Goal: Task Accomplishment & Management: Use online tool/utility

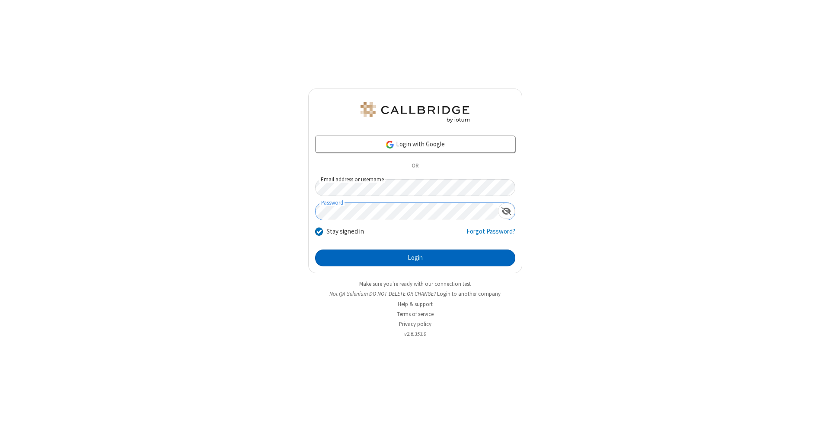
click at [415, 258] on button "Login" at bounding box center [415, 258] width 200 height 17
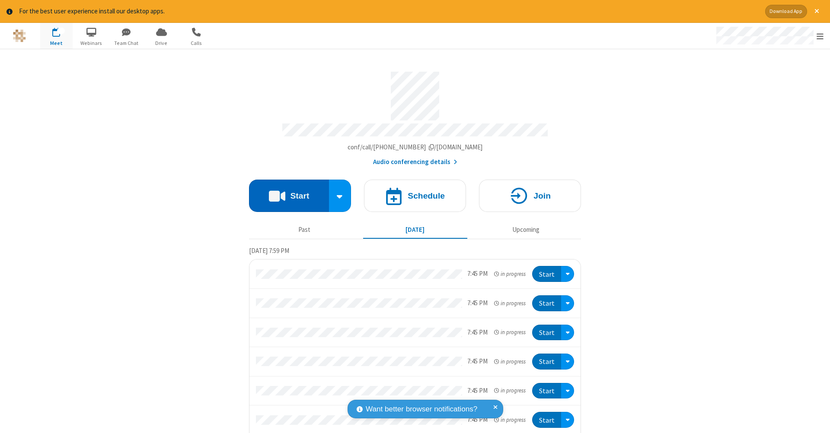
click at [285, 191] on button "Start" at bounding box center [289, 196] width 80 height 32
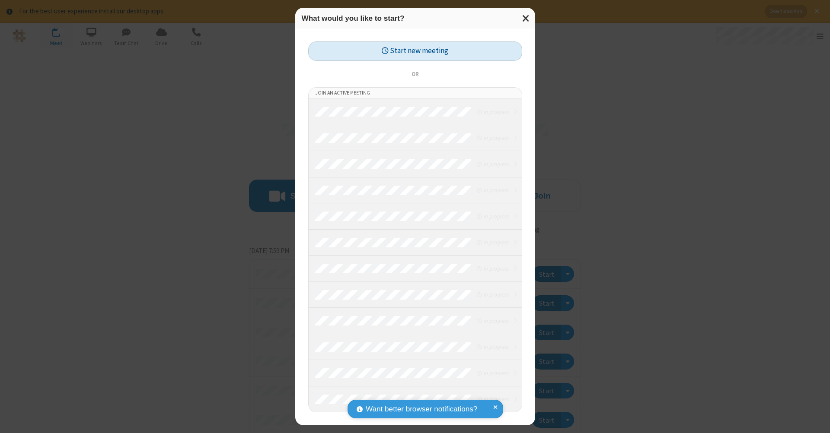
click at [415, 51] on button "Start new meeting" at bounding box center [415, 50] width 214 height 19
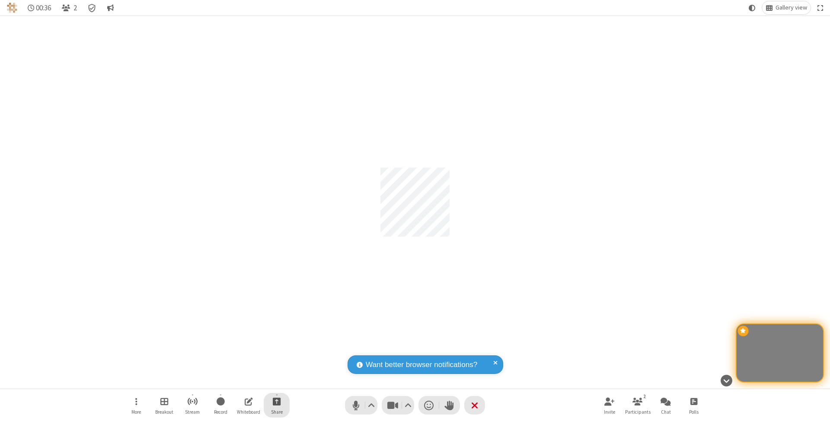
click at [276, 401] on span "Start sharing" at bounding box center [277, 401] width 8 height 11
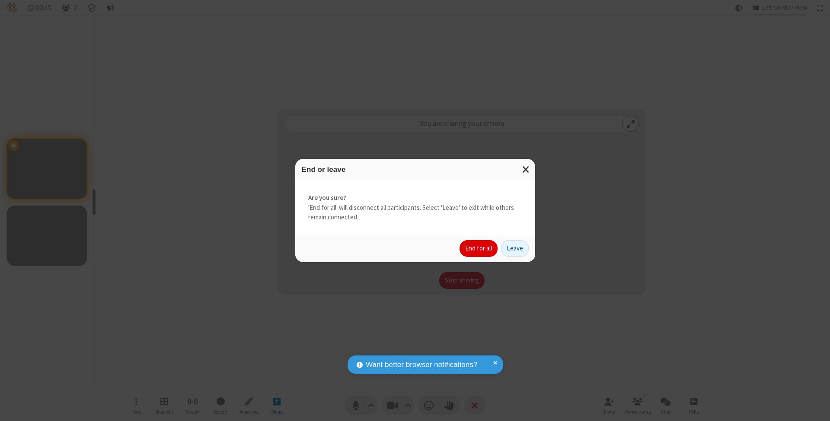
click at [479, 248] on button "End for all" at bounding box center [478, 248] width 38 height 17
